Goal: Task Accomplishment & Management: Manage account settings

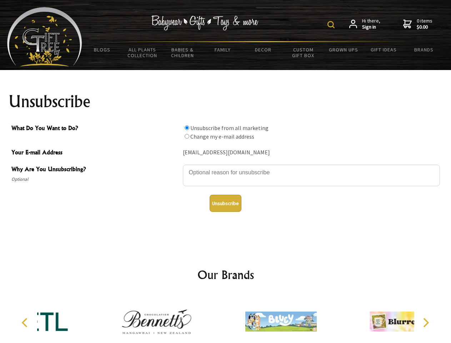
click at [332, 25] on img at bounding box center [331, 24] width 7 height 7
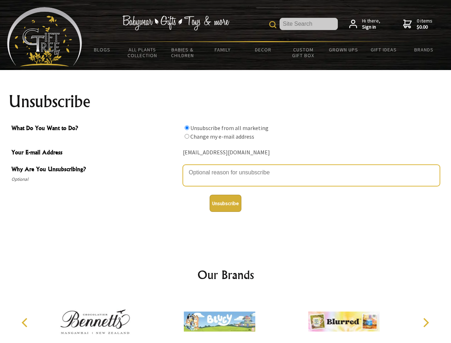
click at [226, 167] on textarea "Why Are You Unsubscribing?" at bounding box center [311, 175] width 257 height 21
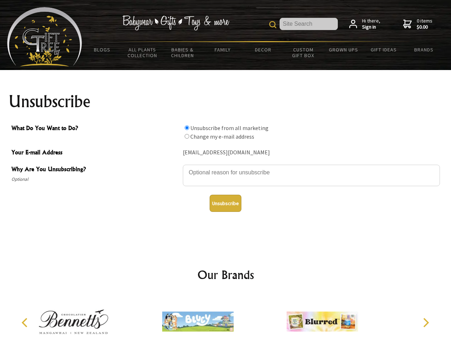
click at [187, 128] on input "What Do You Want to Do?" at bounding box center [187, 127] width 5 height 5
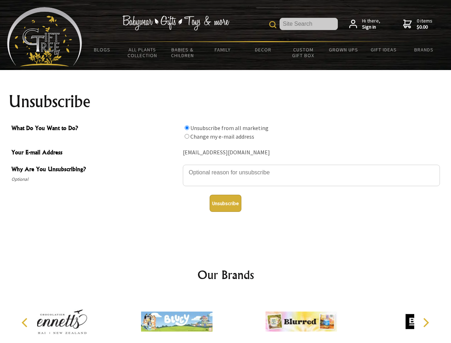
click at [187, 136] on input "What Do You Want to Do?" at bounding box center [187, 136] width 5 height 5
radio input "true"
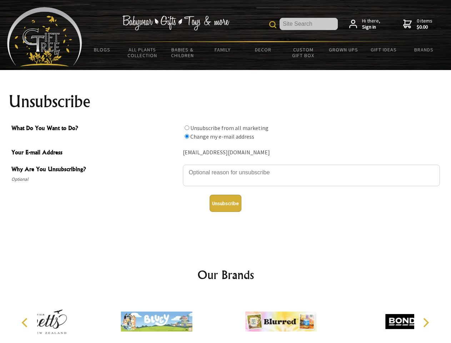
click at [226, 203] on button "Unsubscribe" at bounding box center [226, 203] width 32 height 17
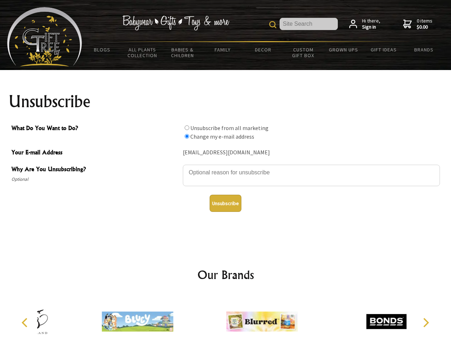
click at [226, 319] on img at bounding box center [261, 322] width 71 height 54
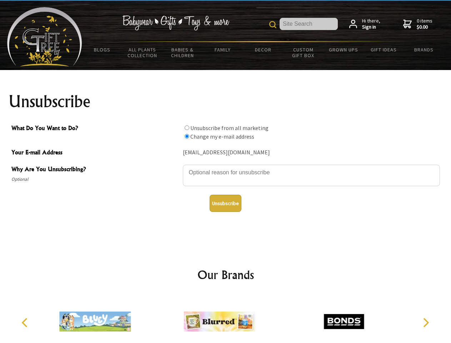
click at [26, 323] on icon "Previous" at bounding box center [25, 322] width 9 height 9
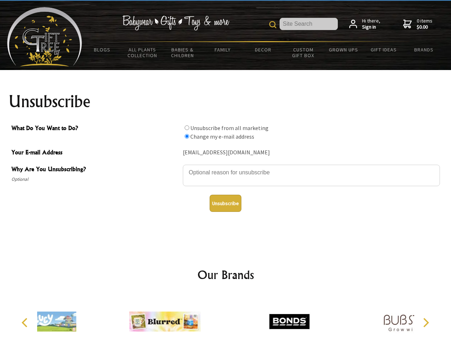
click at [426, 323] on icon "Next" at bounding box center [425, 322] width 9 height 9
